Goal: Transaction & Acquisition: Purchase product/service

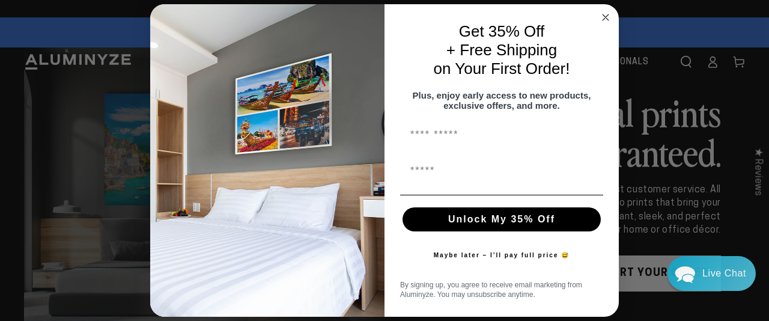
click at [605, 16] on circle "Close dialog" at bounding box center [606, 18] width 14 height 14
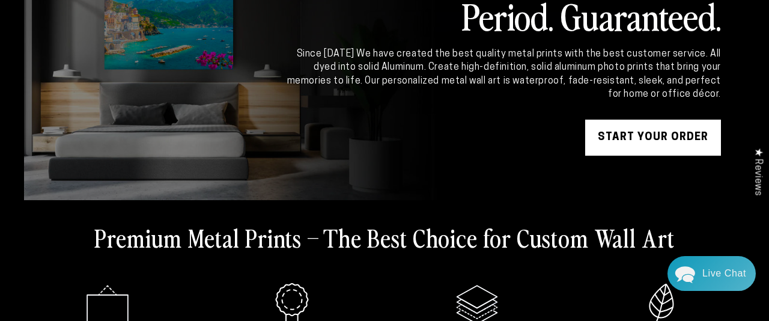
scroll to position [139, 0]
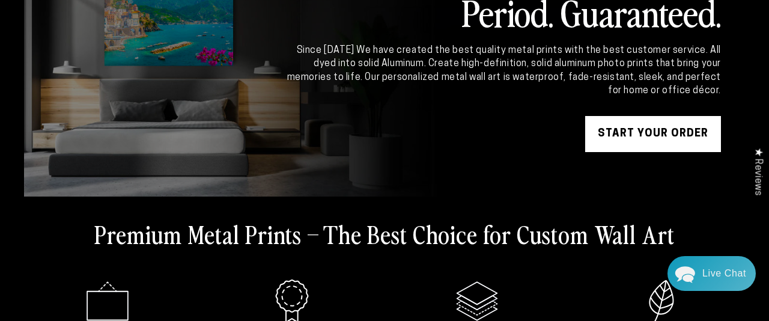
click at [631, 127] on link "START YOUR Order" at bounding box center [653, 134] width 136 height 36
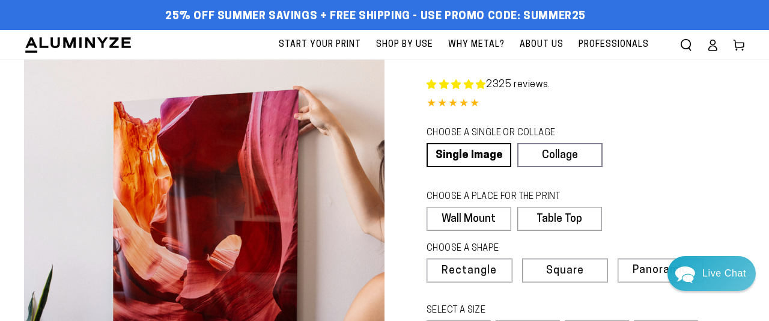
select select "**********"
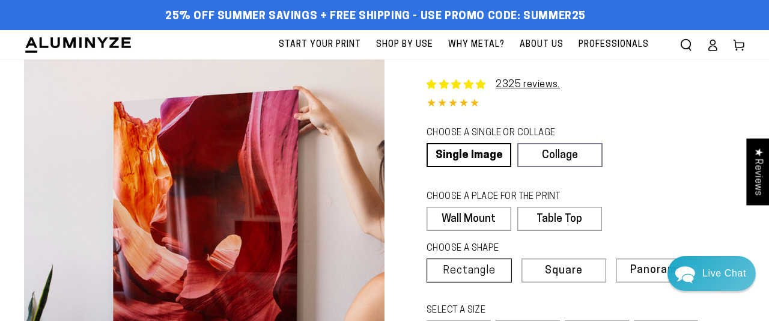
click at [470, 266] on span "Rectangle" at bounding box center [469, 270] width 53 height 11
click at [473, 149] on link "Single Image" at bounding box center [467, 155] width 82 height 24
click at [491, 153] on link "Single Image" at bounding box center [467, 155] width 82 height 24
click at [463, 161] on link "Single Image" at bounding box center [467, 155] width 82 height 24
click at [457, 150] on link "Single Image" at bounding box center [467, 155] width 82 height 24
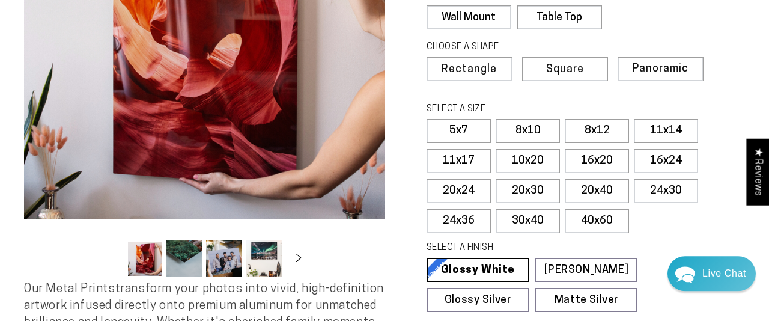
scroll to position [217, 0]
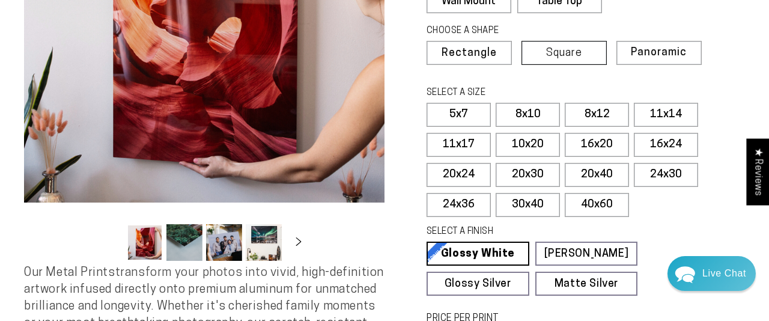
click at [552, 50] on span "Square" at bounding box center [564, 53] width 36 height 11
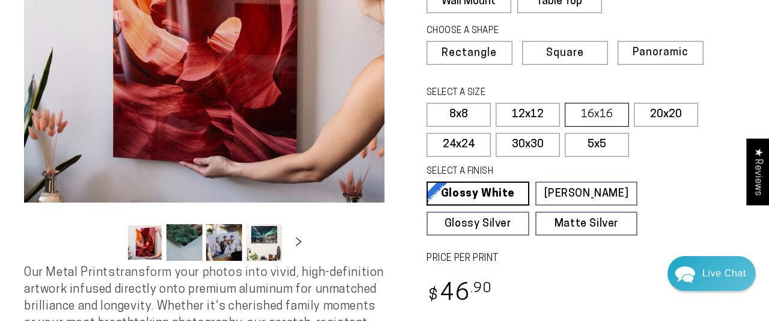
click at [594, 113] on label "16x16" at bounding box center [597, 115] width 64 height 24
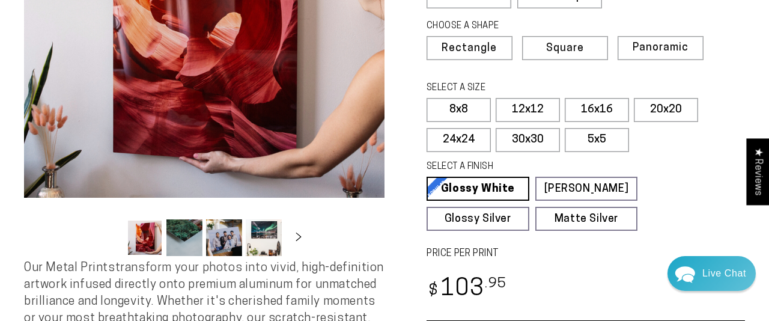
scroll to position [228, 0]
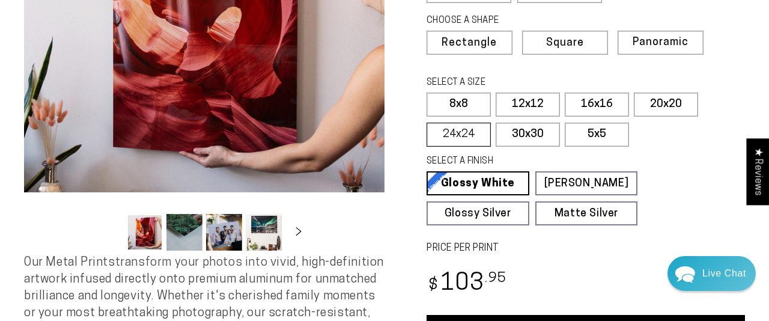
click at [465, 129] on label "24x24" at bounding box center [458, 135] width 64 height 24
click at [466, 99] on label "8x8" at bounding box center [458, 105] width 64 height 24
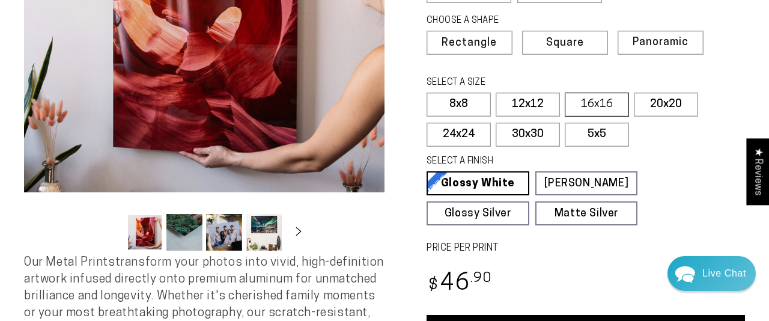
click at [595, 101] on label "16x16" at bounding box center [597, 105] width 64 height 24
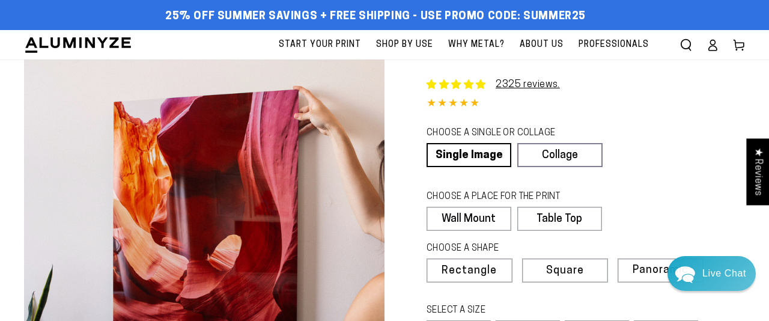
scroll to position [5, 0]
